Goal: Use online tool/utility: Utilize a website feature to perform a specific function

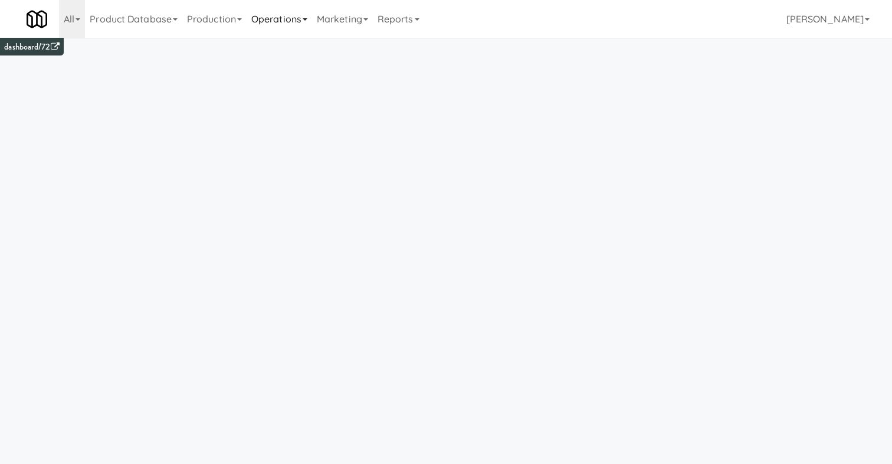
click at [267, 18] on link "Operations" at bounding box center [280, 19] width 66 height 38
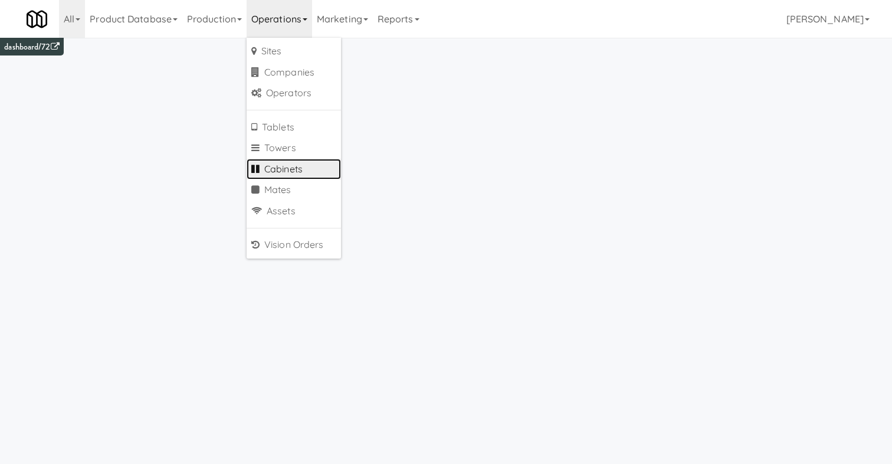
click at [297, 168] on link "Cabinets" at bounding box center [294, 169] width 94 height 21
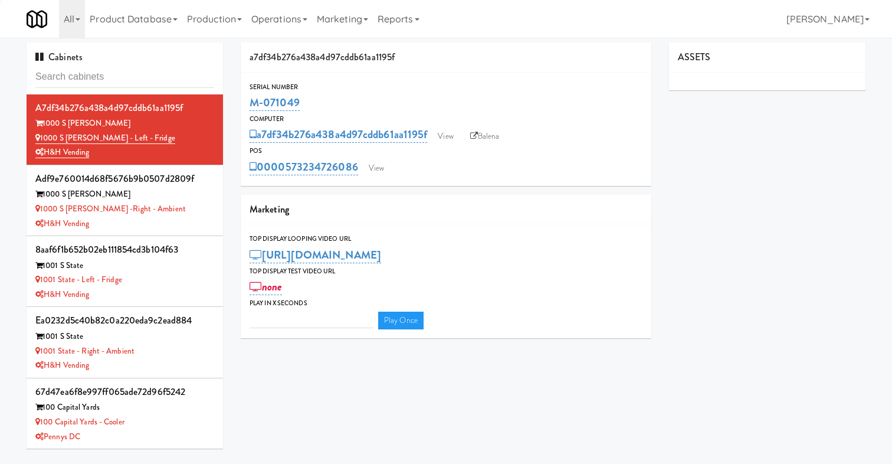
type input "3"
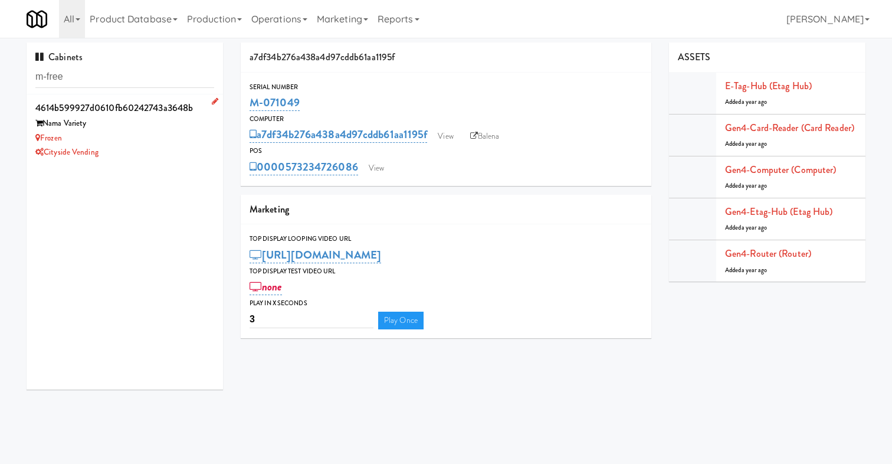
type input "m-free"
click at [143, 142] on div "Frozen" at bounding box center [124, 138] width 179 height 15
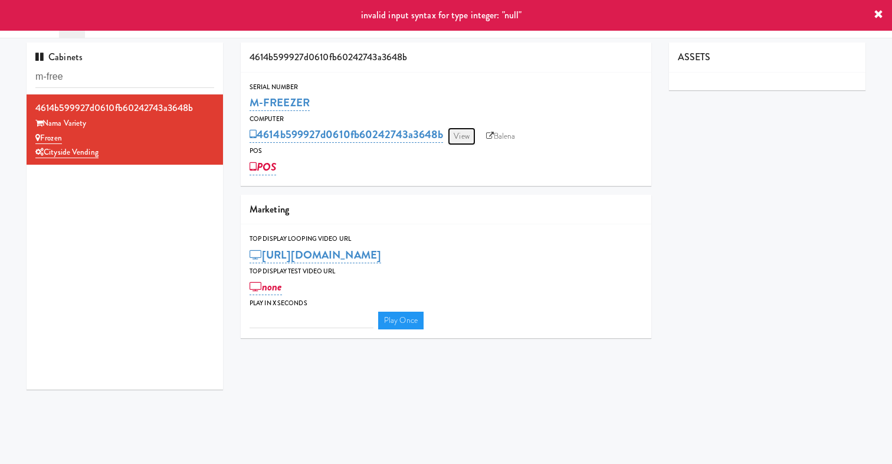
click at [463, 135] on link "View" at bounding box center [461, 136] width 27 height 18
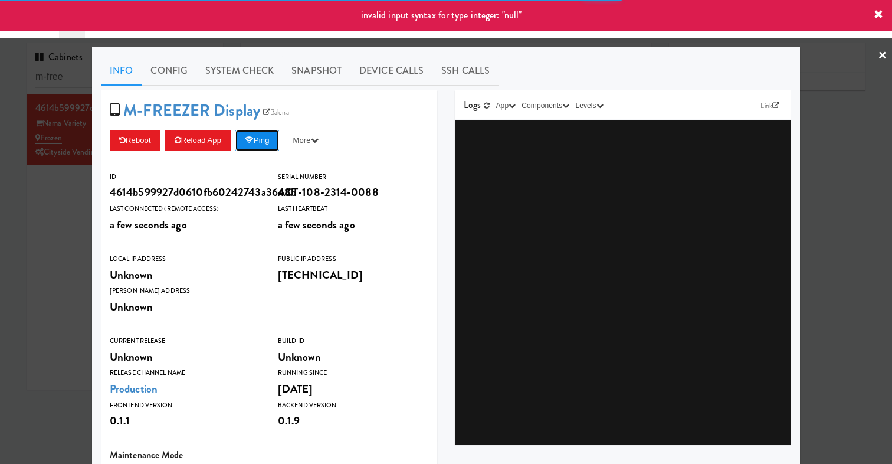
click at [261, 139] on button "Ping" at bounding box center [257, 140] width 44 height 21
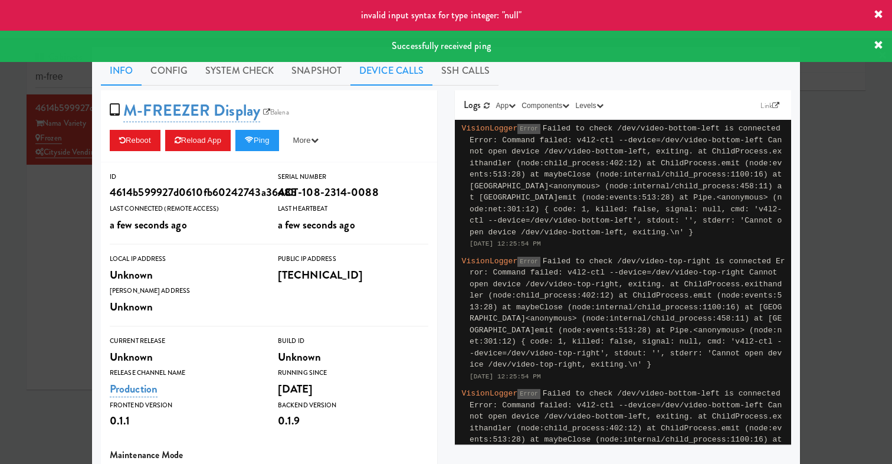
click at [373, 71] on link "Device Calls" at bounding box center [392, 71] width 82 height 30
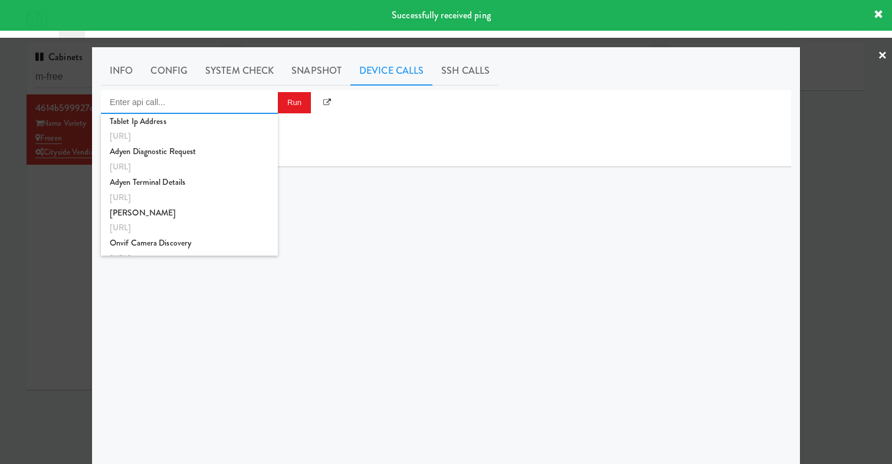
click at [220, 94] on input "Enter api call..." at bounding box center [189, 102] width 177 height 24
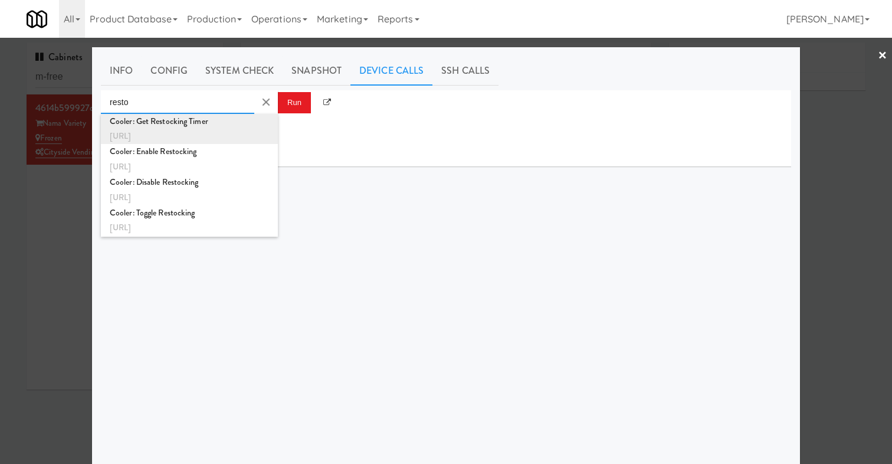
click at [222, 130] on div "[URL]" at bounding box center [189, 136] width 159 height 15
type input "Cooler: Get Restocking Timer"
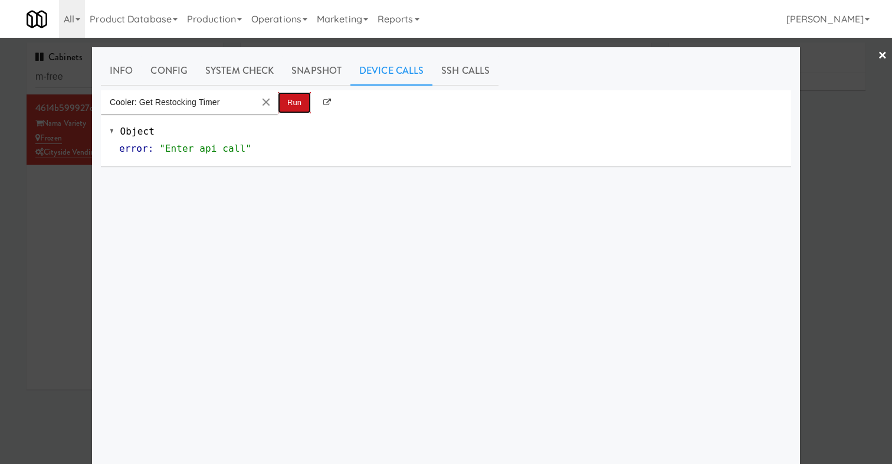
click at [296, 99] on button "Run" at bounding box center [294, 102] width 33 height 21
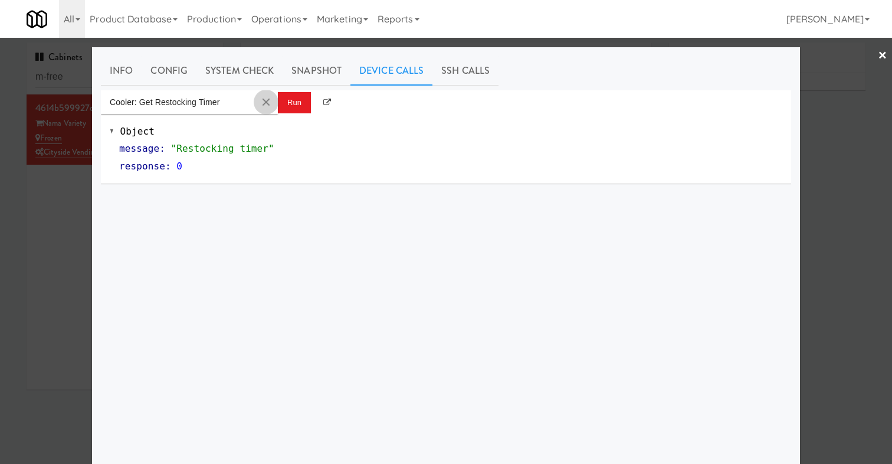
click at [266, 100] on button "Clear Input" at bounding box center [266, 102] width 18 height 18
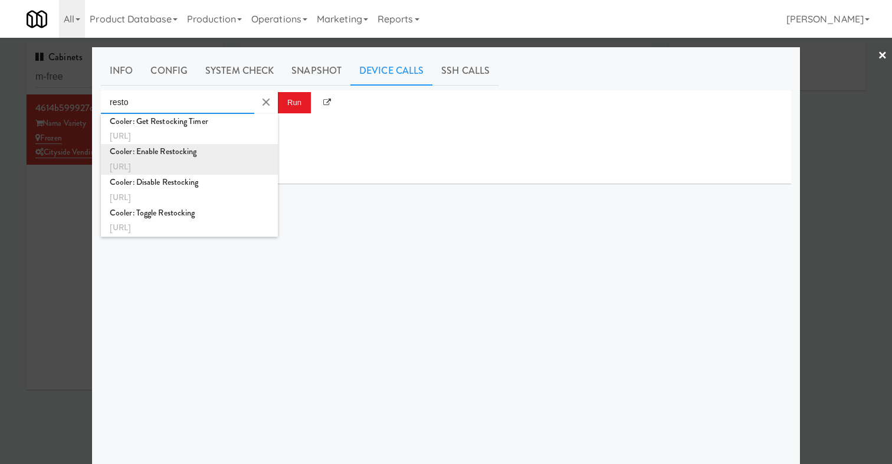
click at [217, 160] on div "[URL]" at bounding box center [189, 166] width 159 height 15
type input "Cooler: Enable Restocking"
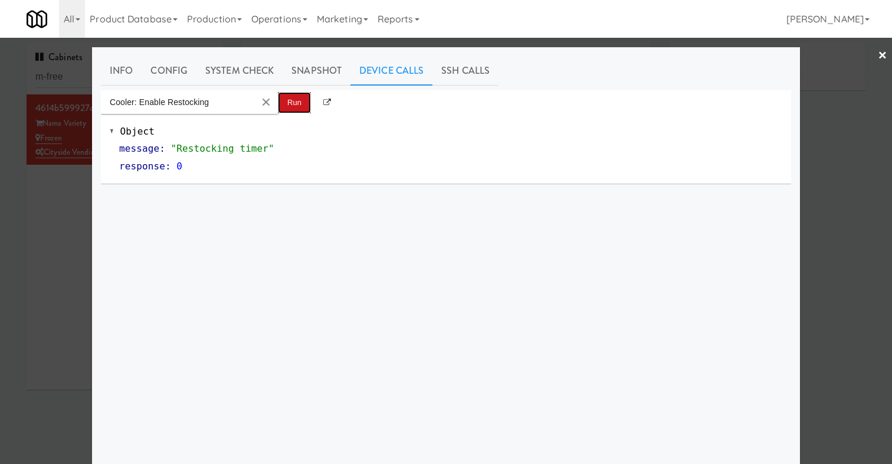
click at [283, 106] on button "Run" at bounding box center [294, 102] width 33 height 21
click at [261, 100] on button "Clear Input" at bounding box center [266, 102] width 18 height 18
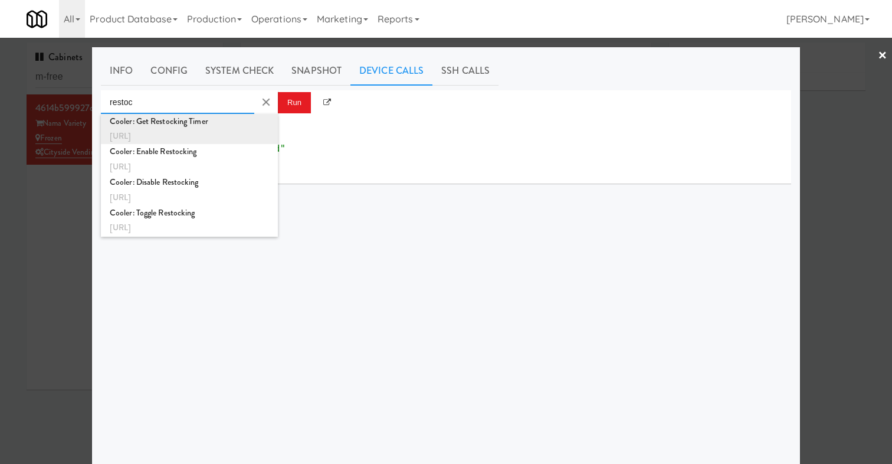
click at [213, 132] on div "[URL]" at bounding box center [189, 136] width 159 height 15
type input "Cooler: Get Restocking Timer"
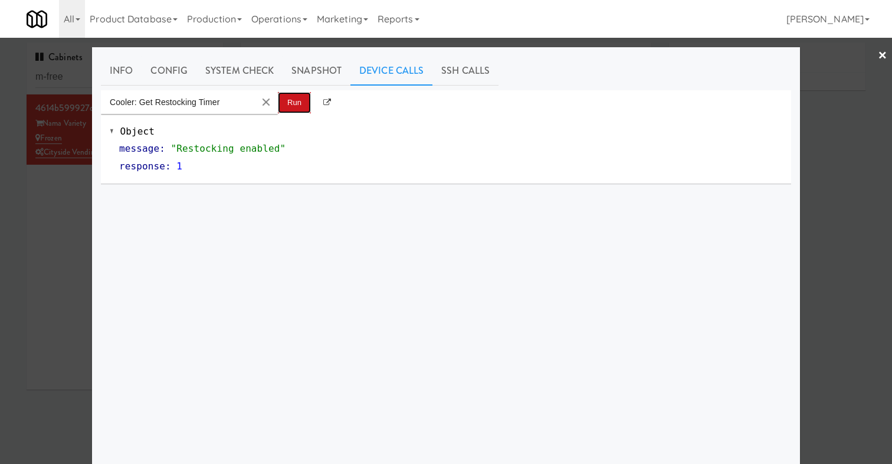
click at [289, 109] on button "Run" at bounding box center [294, 102] width 33 height 21
click at [286, 106] on button "Run" at bounding box center [294, 102] width 33 height 21
click at [267, 101] on button "Clear Input" at bounding box center [266, 102] width 18 height 18
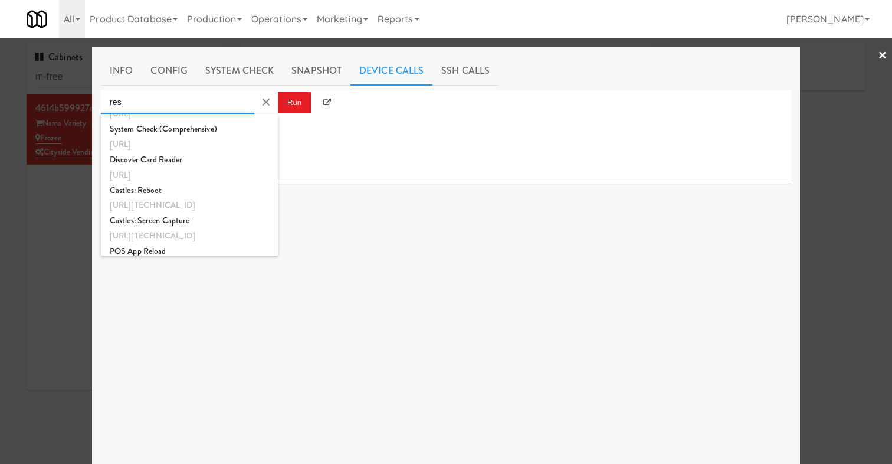
scroll to position [73, 0]
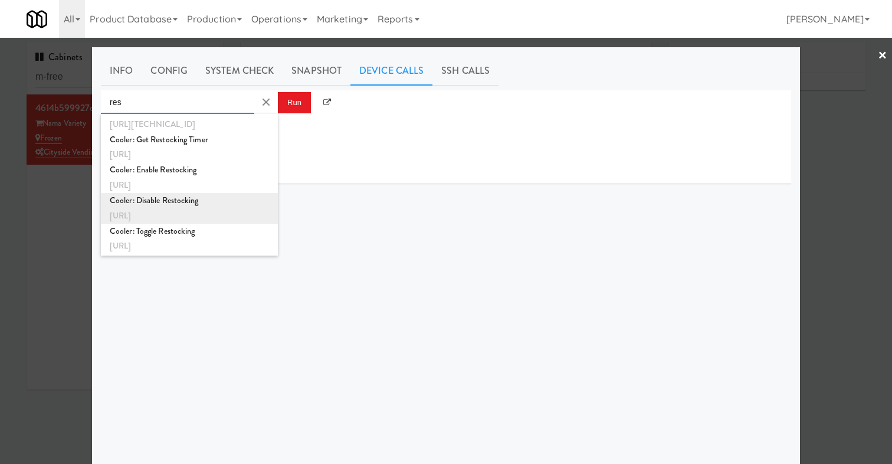
click at [192, 202] on div "Cooler: Disable Restocking" at bounding box center [189, 200] width 159 height 15
type input "Cooler: Disable Restocking"
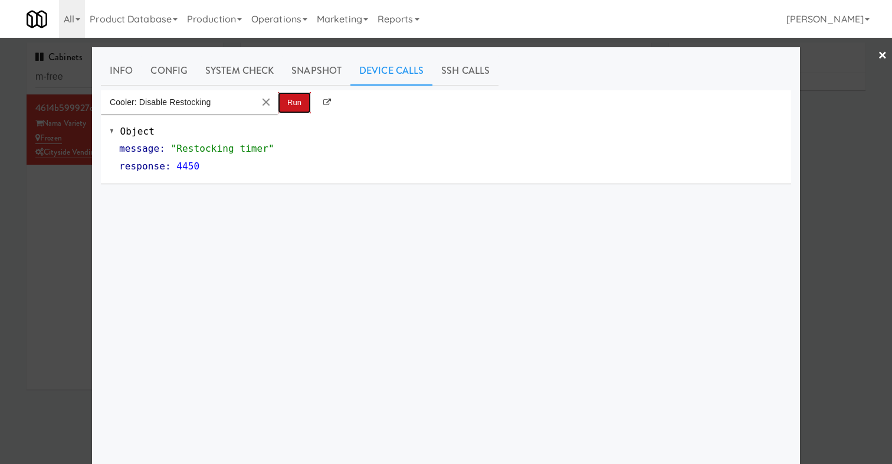
click at [294, 98] on button "Run" at bounding box center [294, 102] width 33 height 21
click at [266, 99] on button "Clear Input" at bounding box center [266, 102] width 18 height 18
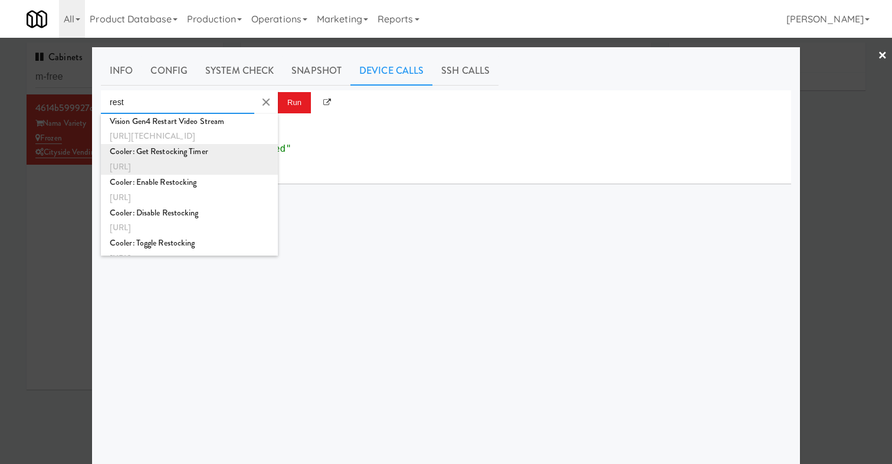
click at [219, 156] on div "Cooler: Get Restocking Timer" at bounding box center [189, 151] width 159 height 15
type input "Cooler: Get Restocking Timer"
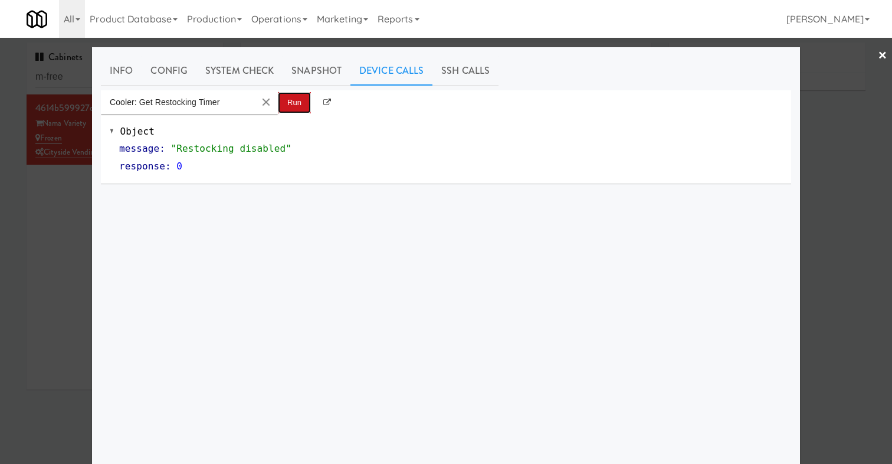
click at [288, 100] on button "Run" at bounding box center [294, 102] width 33 height 21
click at [291, 103] on button "Run" at bounding box center [294, 102] width 33 height 21
click at [266, 102] on button "Clear Input" at bounding box center [266, 102] width 18 height 18
